Goal: Transaction & Acquisition: Purchase product/service

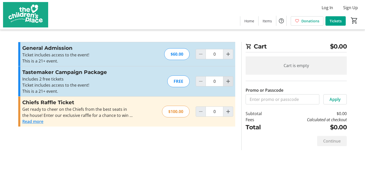
click at [228, 85] on span "Increment by one" at bounding box center [228, 81] width 10 height 10
click at [228, 84] on mat-icon "Increment by one" at bounding box center [228, 81] width 6 height 6
type input "2"
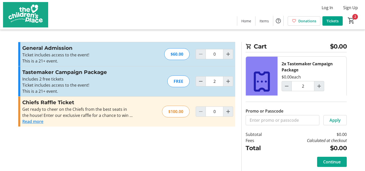
click at [327, 163] on span "Continue" at bounding box center [331, 161] width 17 height 6
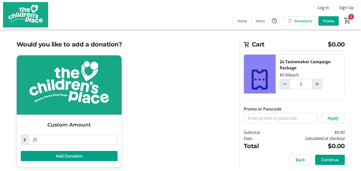
scroll to position [5, 0]
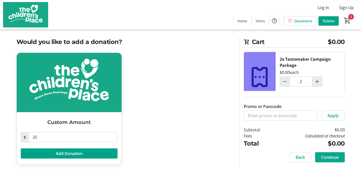
click at [325, 157] on span "Continue" at bounding box center [329, 157] width 17 height 6
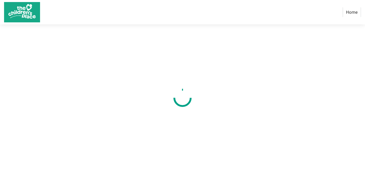
select select "US"
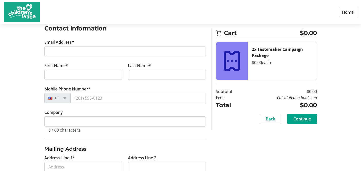
scroll to position [25, 0]
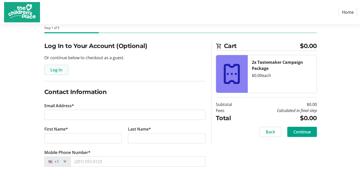
click at [58, 70] on span "Log In" at bounding box center [56, 70] width 12 height 6
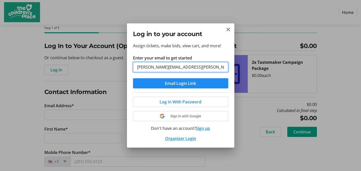
type input "[PERSON_NAME][EMAIL_ADDRESS][PERSON_NAME][DOMAIN_NAME]"
click at [133, 78] on button "Email Login Link" at bounding box center [180, 83] width 95 height 10
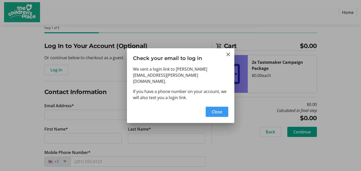
click at [206, 106] on button "Close" at bounding box center [217, 111] width 23 height 10
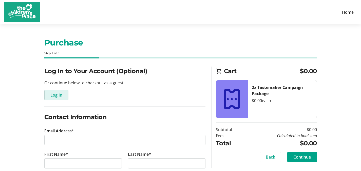
scroll to position [25, 0]
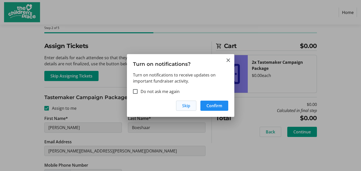
click at [186, 107] on span "Skip" at bounding box center [186, 105] width 8 height 6
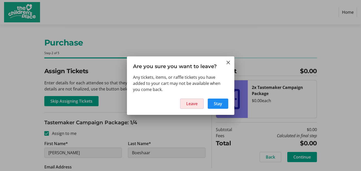
click at [187, 106] on span "Leave" at bounding box center [191, 103] width 11 height 6
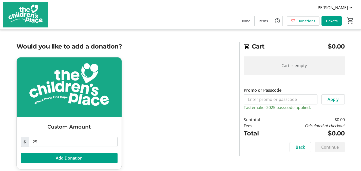
click at [212, 115] on div "Custom Amount $ 25 Add Donation" at bounding box center [124, 116] width 223 height 118
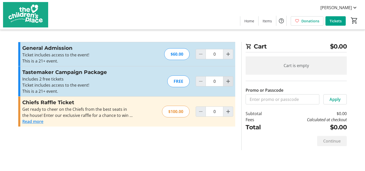
click at [226, 82] on mat-icon "Increment by one" at bounding box center [228, 81] width 6 height 6
type input "1"
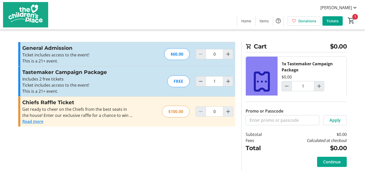
click at [327, 162] on span "Continue" at bounding box center [331, 161] width 17 height 6
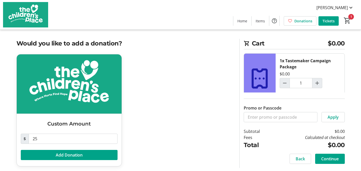
scroll to position [5, 0]
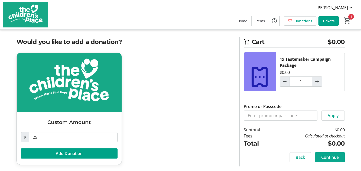
click at [335, 157] on span "Continue" at bounding box center [329, 157] width 17 height 6
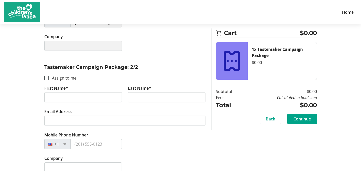
scroll to position [179, 0]
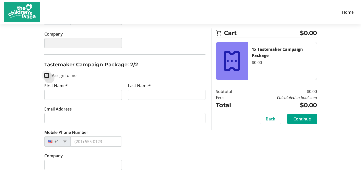
click at [45, 72] on div at bounding box center [47, 75] width 12 height 12
checkbox input "true"
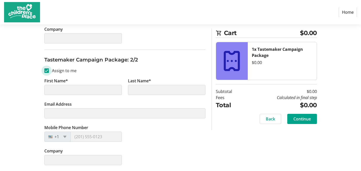
scroll to position [184, 0]
type input "[PERSON_NAME]"
type input "Boeshaar"
type input "[PERSON_NAME][EMAIL_ADDRESS][PERSON_NAME][DOMAIN_NAME]"
type input "[PHONE_NUMBER]"
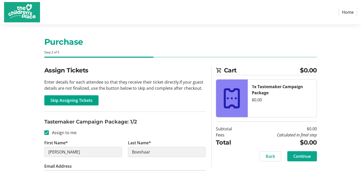
scroll to position [1, 0]
click at [302, 155] on span "Continue" at bounding box center [301, 156] width 17 height 6
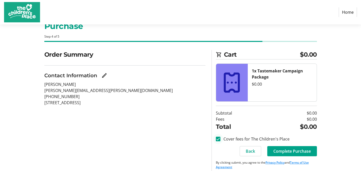
scroll to position [21, 0]
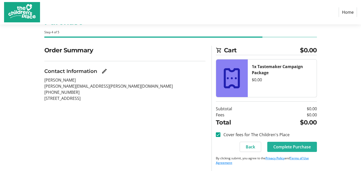
click at [288, 148] on span "Complete Purchase" at bounding box center [292, 146] width 38 height 6
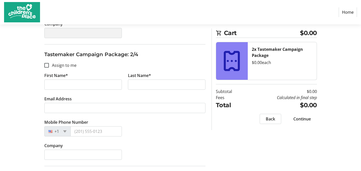
scroll to position [187, 0]
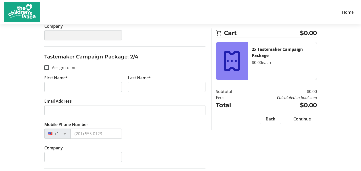
click at [65, 68] on label "Assign to me" at bounding box center [63, 67] width 28 height 6
click at [49, 68] on input "Assign to me" at bounding box center [46, 67] width 5 height 5
checkbox input "true"
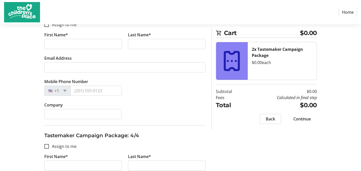
type input "[PERSON_NAME]"
type input "Boeshaar"
type input "[PERSON_NAME][EMAIL_ADDRESS][PERSON_NAME][DOMAIN_NAME]"
type input "[PHONE_NUMBER]"
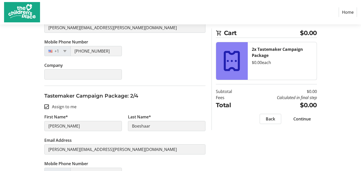
scroll to position [148, 0]
click at [46, 106] on input "Assign to me" at bounding box center [46, 106] width 5 height 5
checkbox input "false"
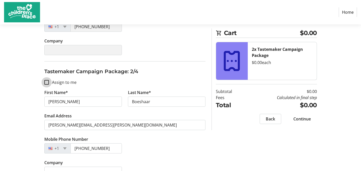
scroll to position [174, 0]
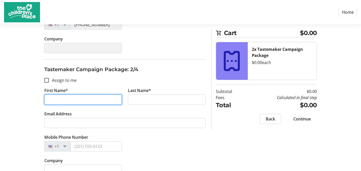
drag, startPoint x: 65, startPoint y: 100, endPoint x: 59, endPoint y: 100, distance: 6.1
click at [59, 100] on input "First Name*" at bounding box center [83, 99] width 78 height 10
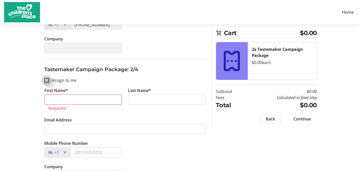
click at [46, 79] on input "Assign to me" at bounding box center [46, 80] width 5 height 5
checkbox input "true"
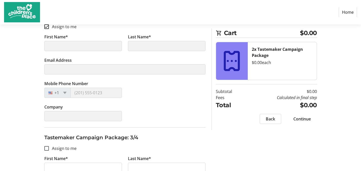
type input "[PERSON_NAME]"
type input "Boeshaar"
type input "[PERSON_NAME][EMAIL_ADDRESS][PERSON_NAME][DOMAIN_NAME]"
type input "[PHONE_NUMBER]"
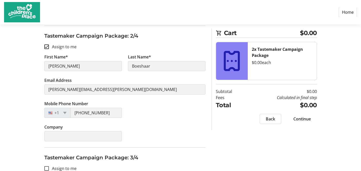
scroll to position [271, 0]
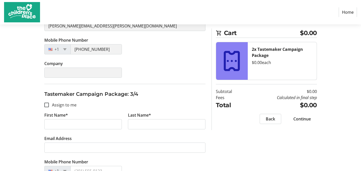
click at [308, 118] on span "Continue" at bounding box center [301, 119] width 17 height 6
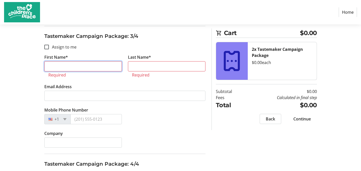
scroll to position [329, 0]
click at [46, 50] on div at bounding box center [47, 47] width 12 height 12
checkbox input "true"
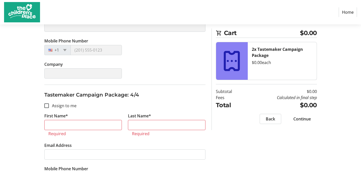
scroll to position [396, 0]
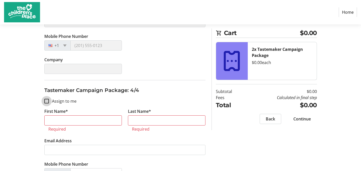
type input "[PERSON_NAME]"
type input "Boeshaar"
type input "[PERSON_NAME][EMAIL_ADDRESS][PERSON_NAME][DOMAIN_NAME]"
type input "[PHONE_NUMBER]"
click at [47, 99] on input "Assign to me" at bounding box center [46, 101] width 5 height 5
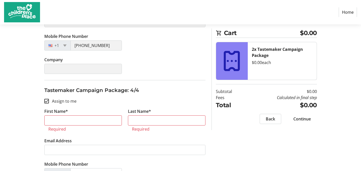
checkbox input "true"
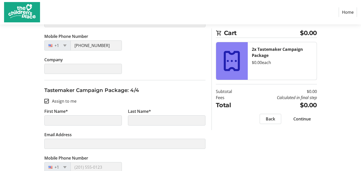
scroll to position [427, 0]
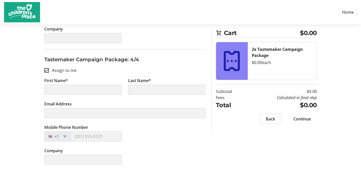
type input "[PERSON_NAME]"
type input "Boeshaar"
type input "[PERSON_NAME][EMAIL_ADDRESS][PERSON_NAME][DOMAIN_NAME]"
type input "[PHONE_NUMBER]"
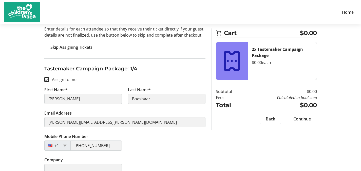
scroll to position [20, 0]
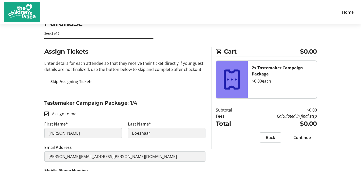
click at [299, 137] on span "Continue" at bounding box center [301, 137] width 17 height 6
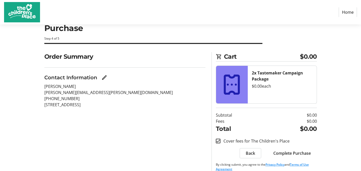
scroll to position [21, 0]
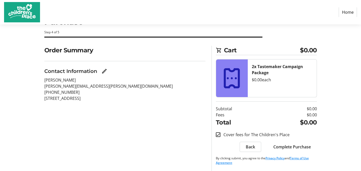
click at [252, 146] on span "Back" at bounding box center [250, 146] width 9 height 6
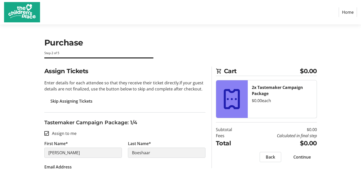
click at [271, 159] on span "Back" at bounding box center [270, 157] width 9 height 6
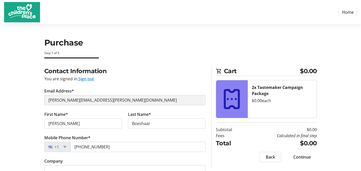
click at [266, 157] on span "Back" at bounding box center [270, 157] width 9 height 6
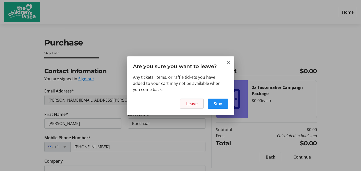
click at [194, 104] on span "Leave" at bounding box center [191, 103] width 11 height 6
